Goal: Download file/media

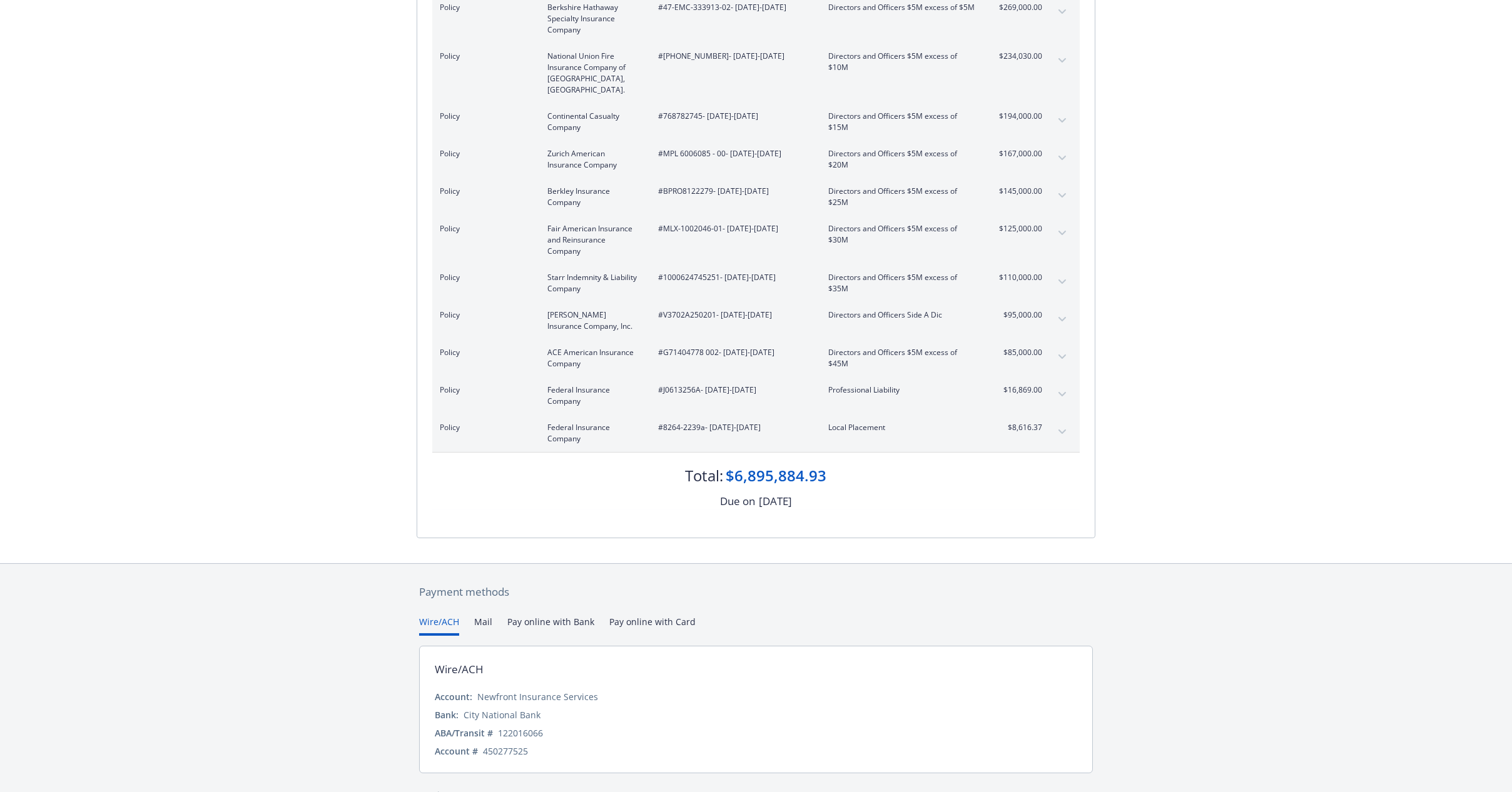
scroll to position [672, 0]
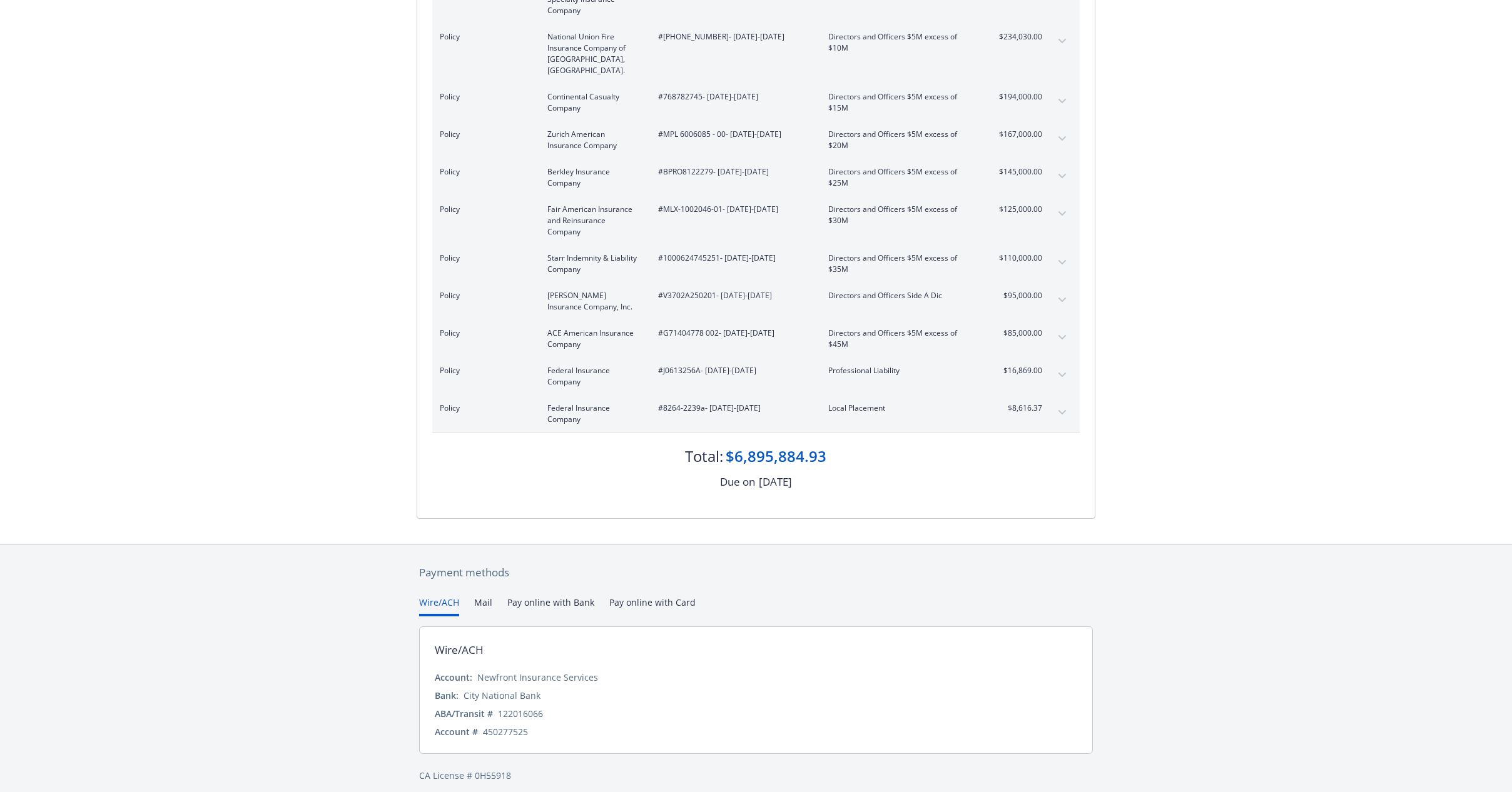
click at [1058, 410] on icon "expand content" at bounding box center [1062, 413] width 7 height 5
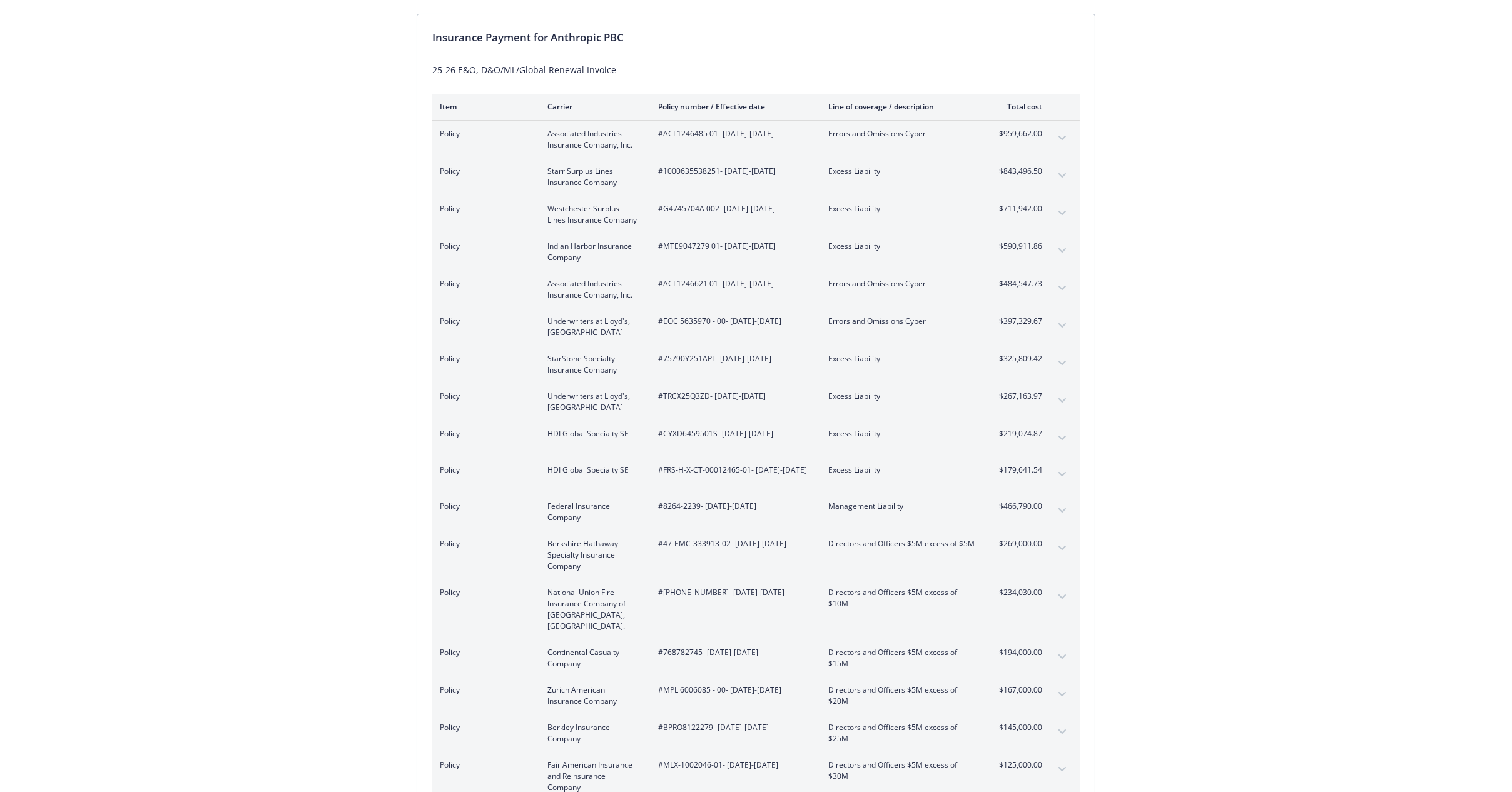
scroll to position [0, 0]
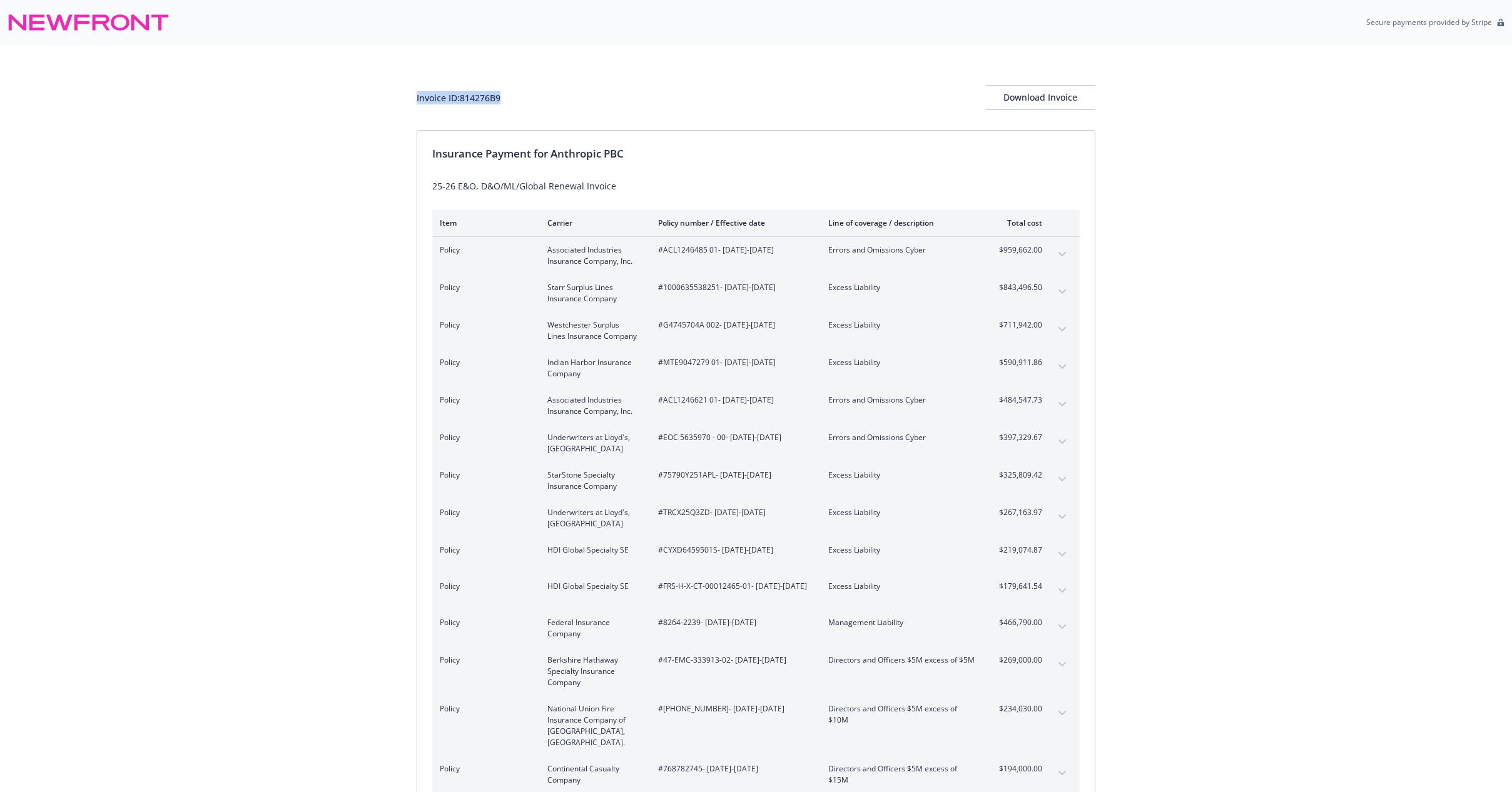
drag, startPoint x: 411, startPoint y: 101, endPoint x: 506, endPoint y: 97, distance: 95.1
click at [506, 97] on div "Invoice ID: 814276B9 Download Invoice Insurance Payment for Anthropic PBC 25-26…" at bounding box center [756, 661] width 1512 height 1234
copy div "Invoice ID: 814276B9"
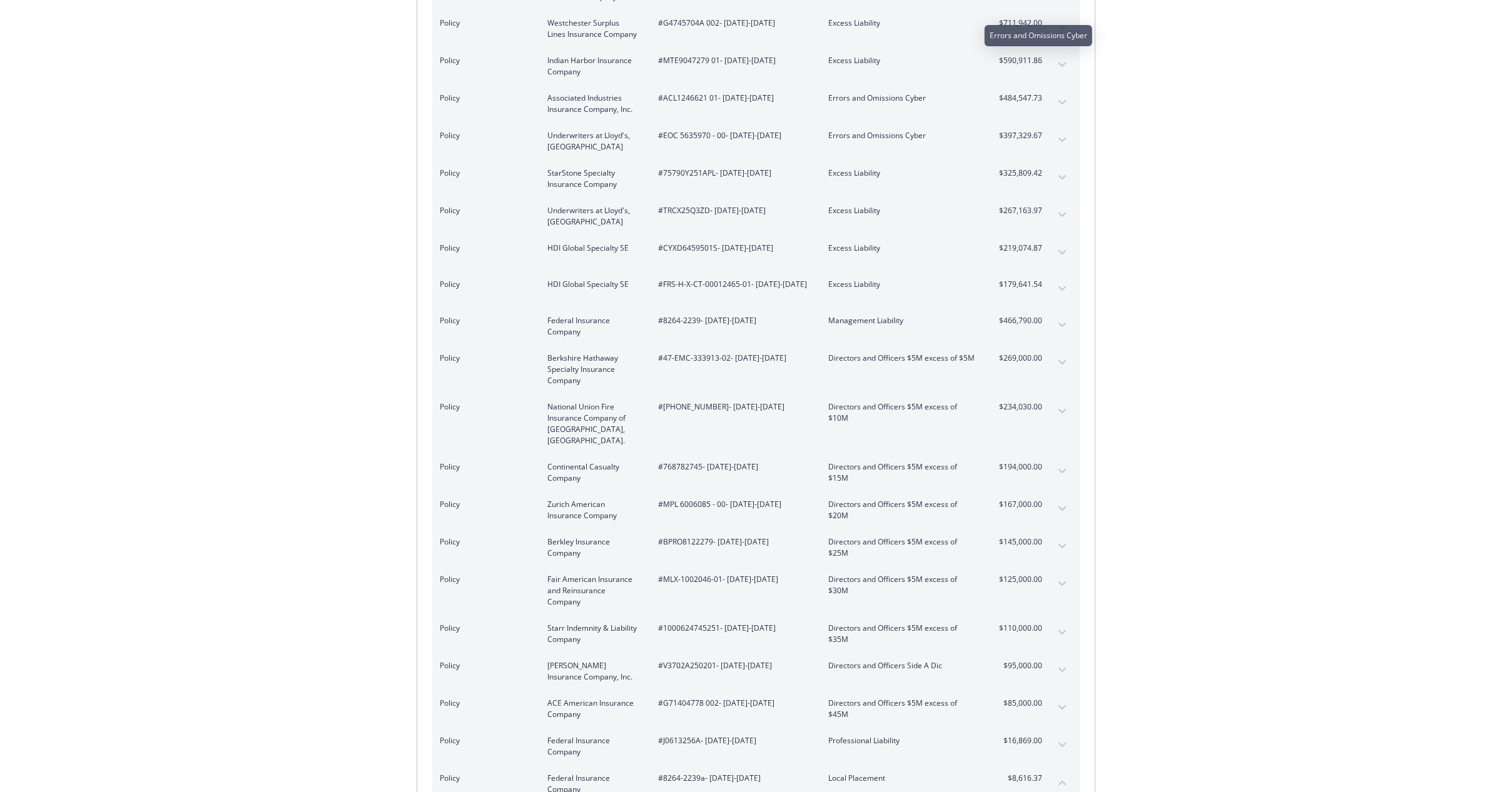
scroll to position [695, 0]
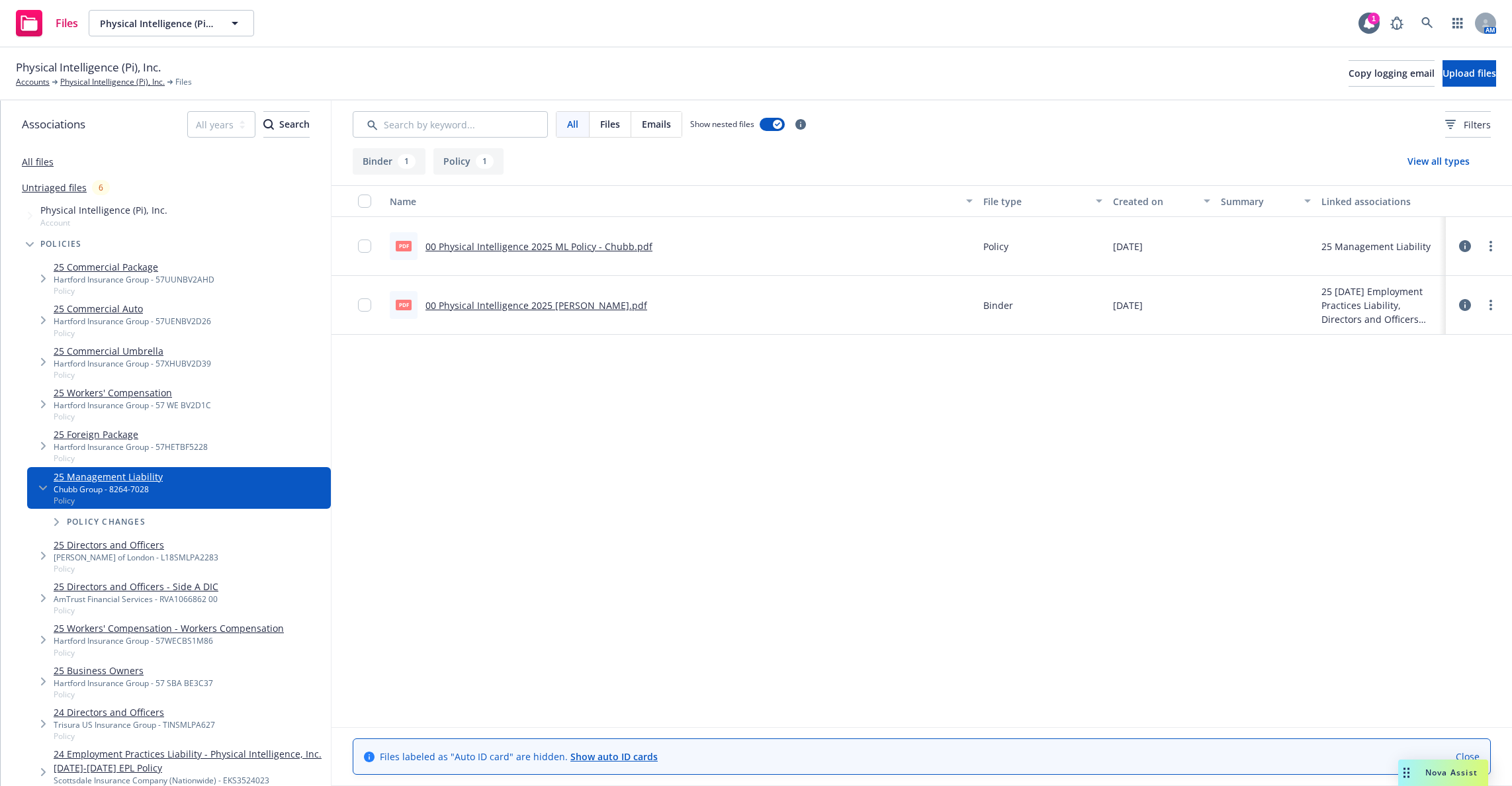
click at [1471, 246] on icon at bounding box center [1465, 246] width 12 height 12
